Goal: Check status: Check status

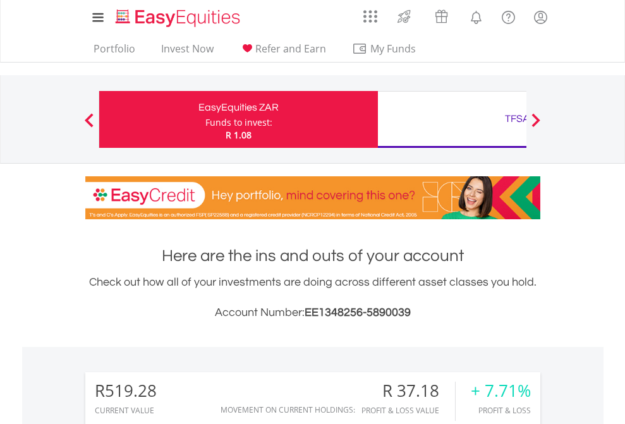
scroll to position [121, 198]
click at [205, 119] on div "Funds to invest:" at bounding box center [238, 122] width 67 height 13
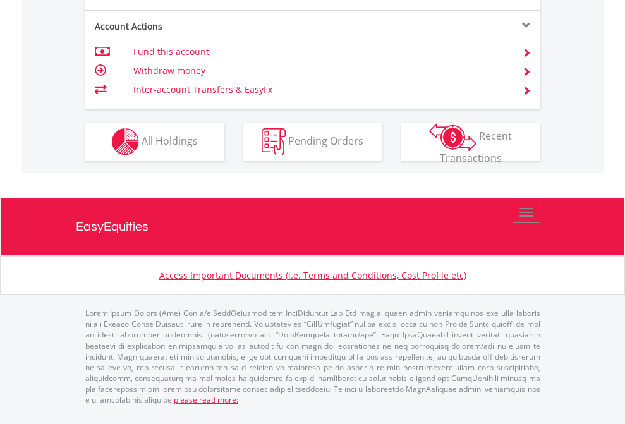
scroll to position [1186, 0]
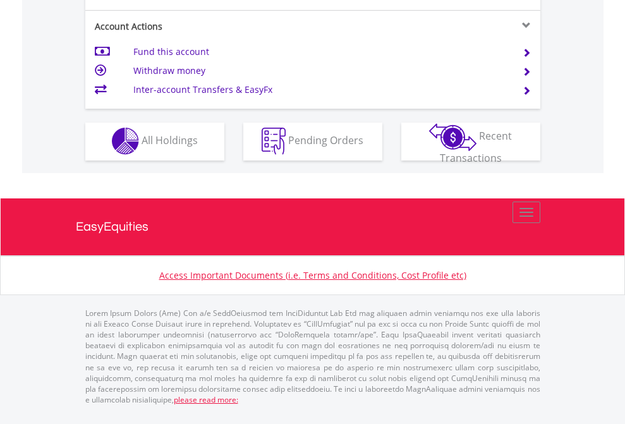
scroll to position [1078, 0]
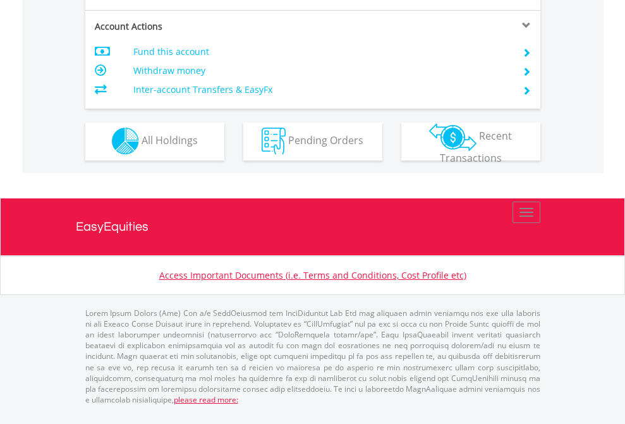
scroll to position [1078, 0]
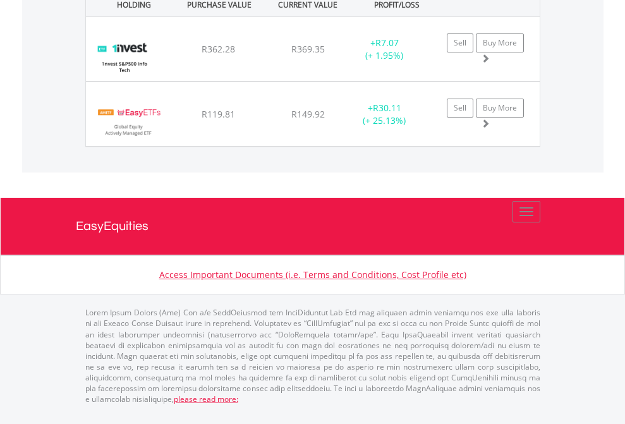
scroll to position [91, 0]
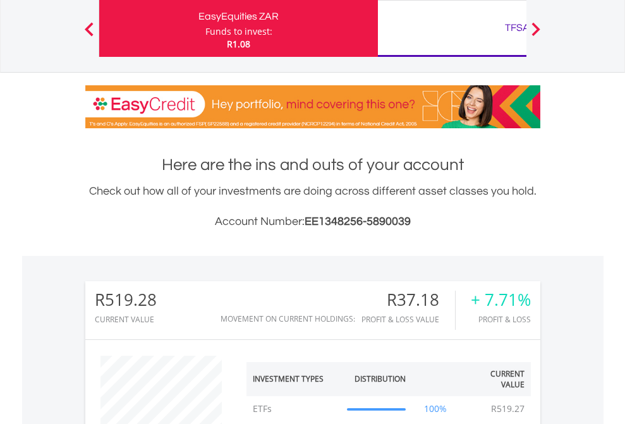
click at [452, 28] on div "TFSA" at bounding box center [518, 28] width 264 height 18
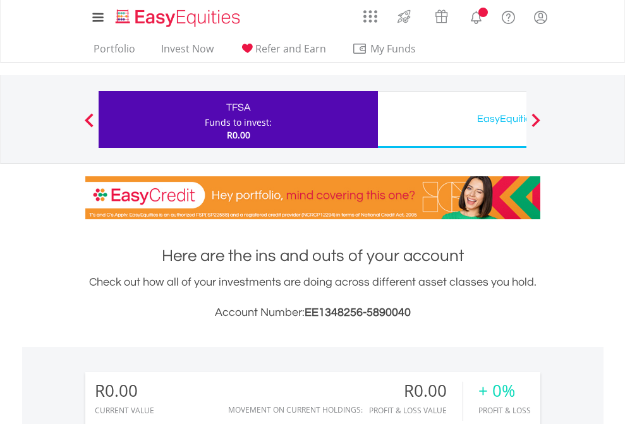
scroll to position [121, 198]
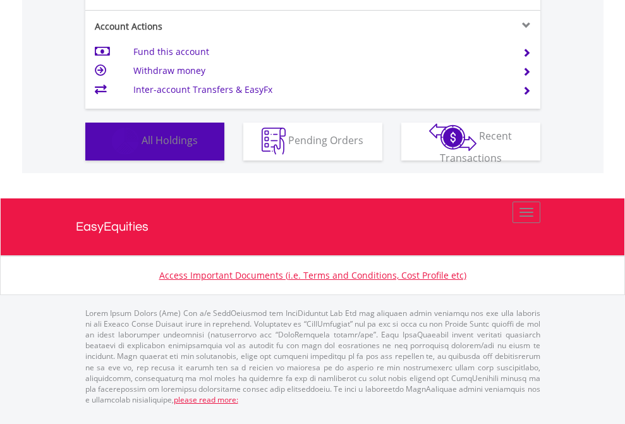
click at [142, 147] on span "All Holdings" at bounding box center [170, 140] width 56 height 14
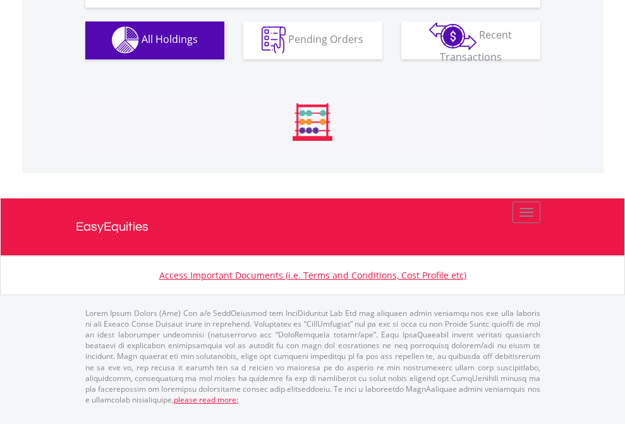
scroll to position [1252, 0]
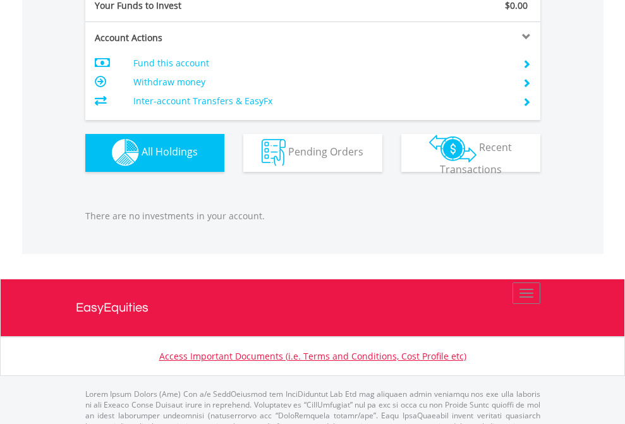
scroll to position [1252, 0]
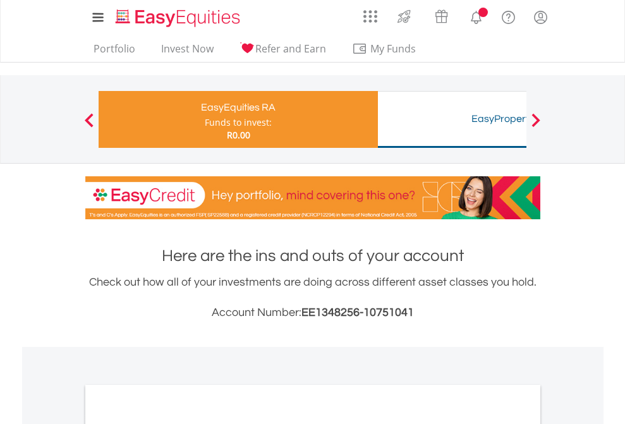
scroll to position [760, 0]
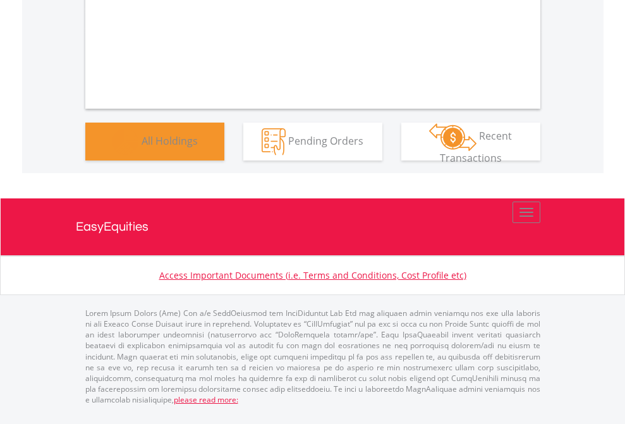
click at [142, 147] on span "All Holdings" at bounding box center [170, 140] width 56 height 14
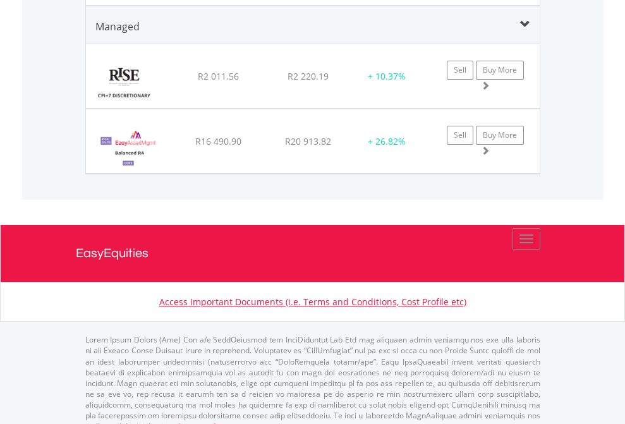
scroll to position [1531, 0]
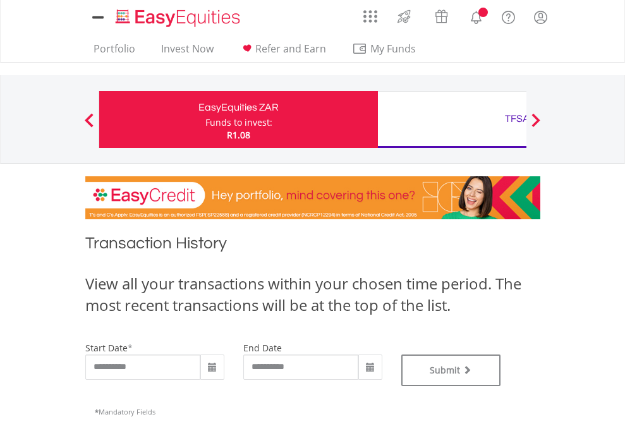
type input "**********"
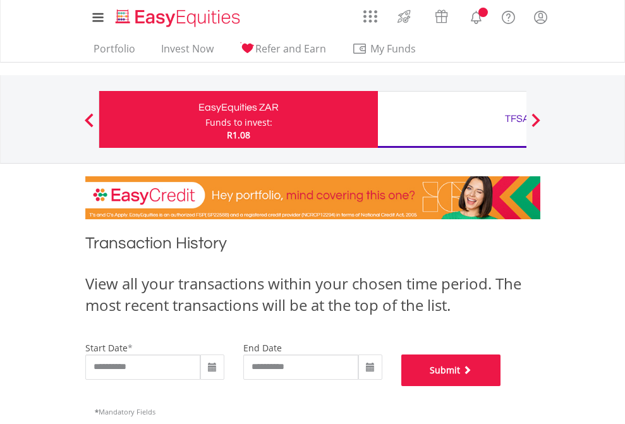
click at [501, 386] on button "Submit" at bounding box center [451, 371] width 100 height 32
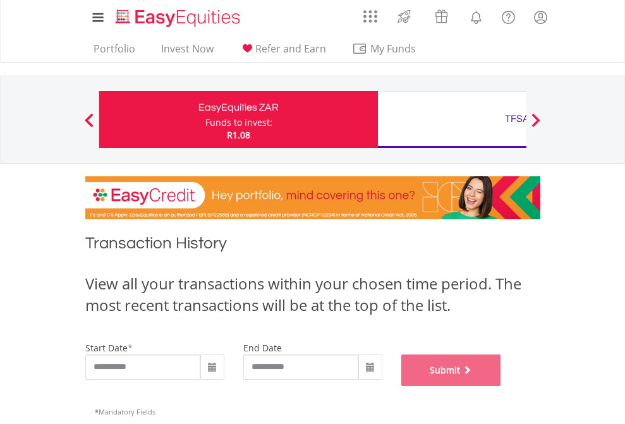
scroll to position [513, 0]
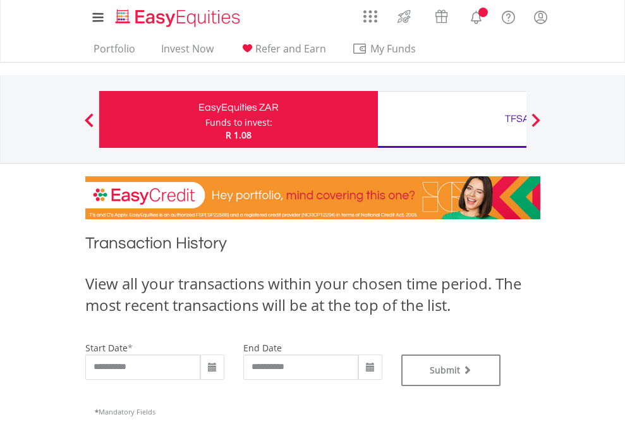
click at [452, 119] on div "TFSA" at bounding box center [518, 119] width 264 height 18
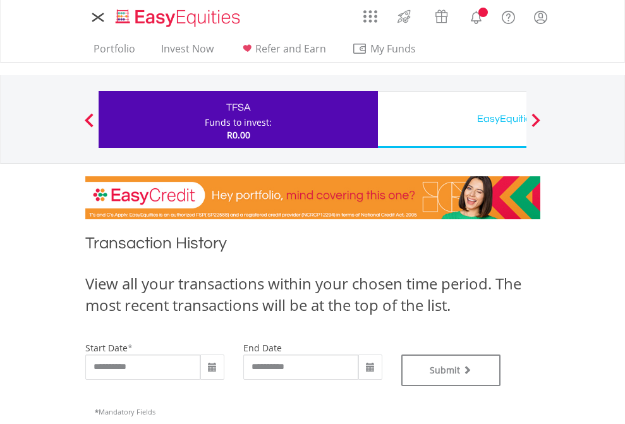
type input "**********"
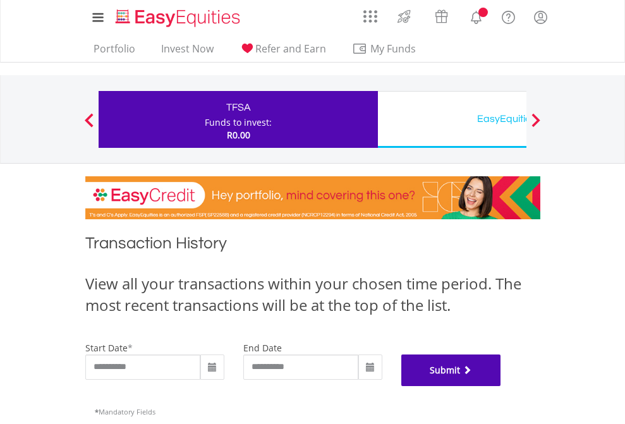
click at [501, 386] on button "Submit" at bounding box center [451, 371] width 100 height 32
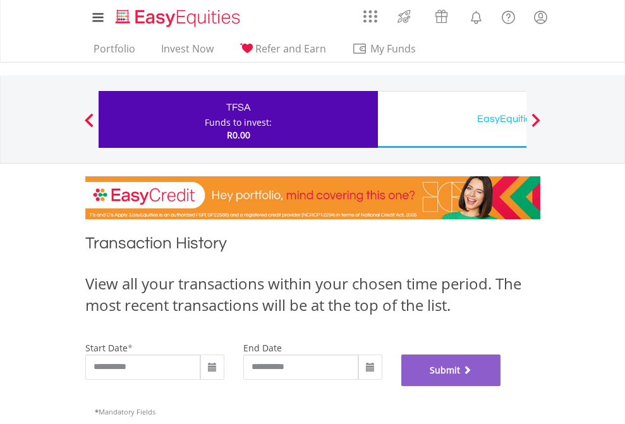
scroll to position [513, 0]
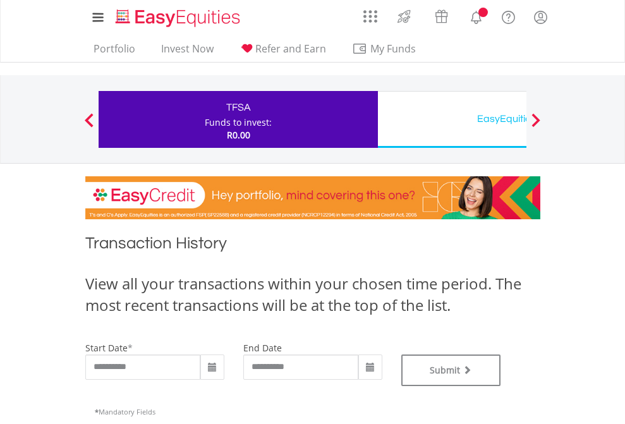
click at [452, 119] on div "EasyEquities USD" at bounding box center [518, 119] width 264 height 18
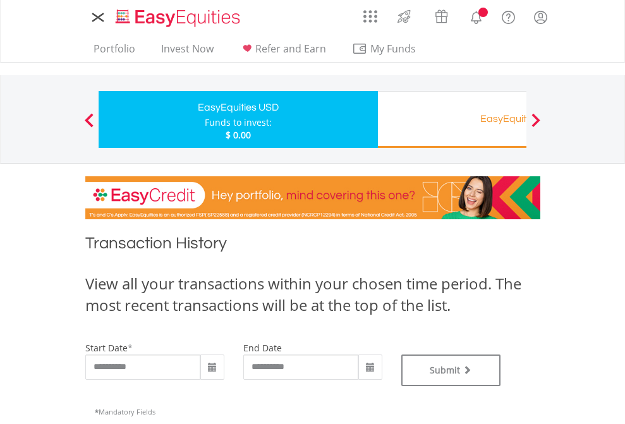
type input "**********"
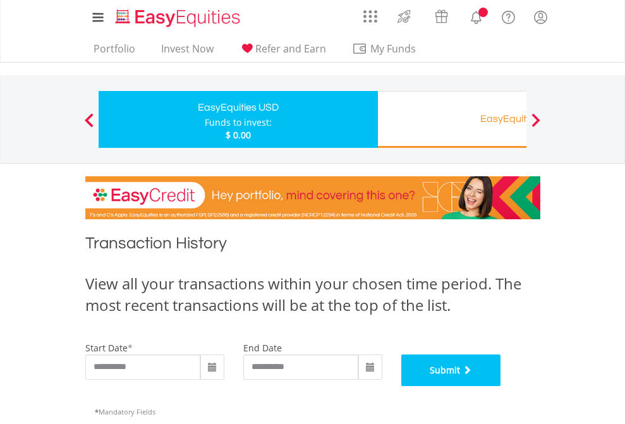
click at [501, 386] on button "Submit" at bounding box center [451, 371] width 100 height 32
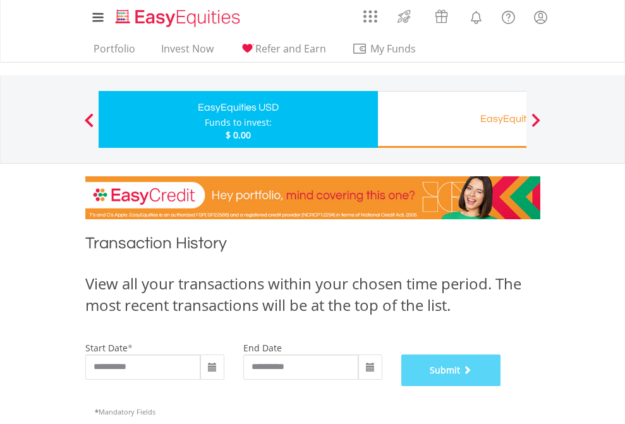
scroll to position [513, 0]
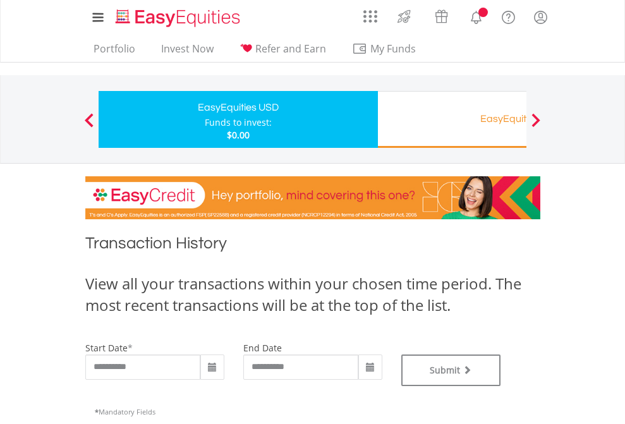
click at [452, 119] on div "EasyEquities RA" at bounding box center [518, 119] width 264 height 18
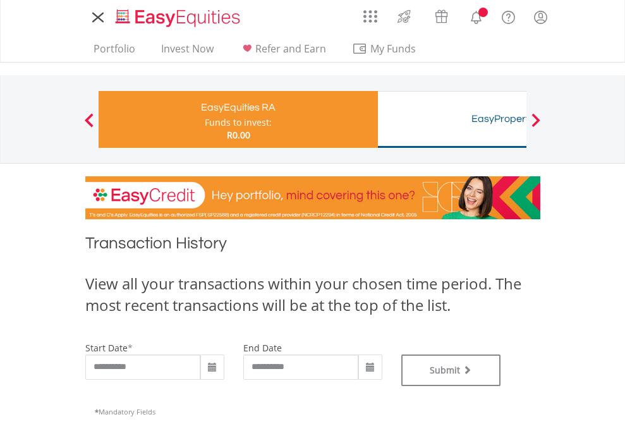
type input "**********"
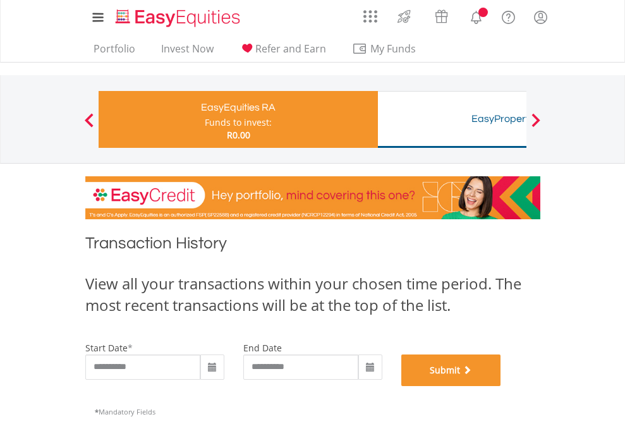
click at [501, 386] on button "Submit" at bounding box center [451, 371] width 100 height 32
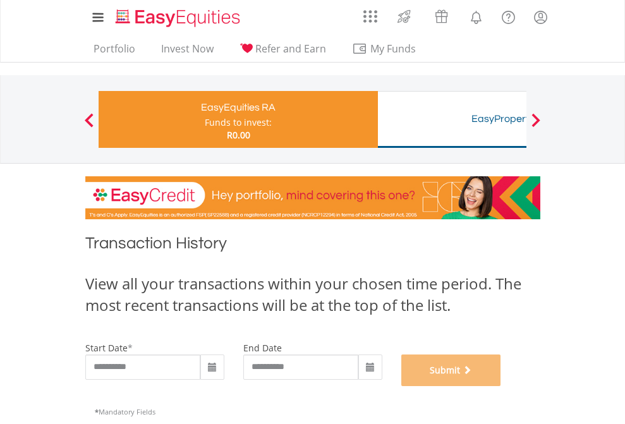
scroll to position [513, 0]
